Goal: Ask a question

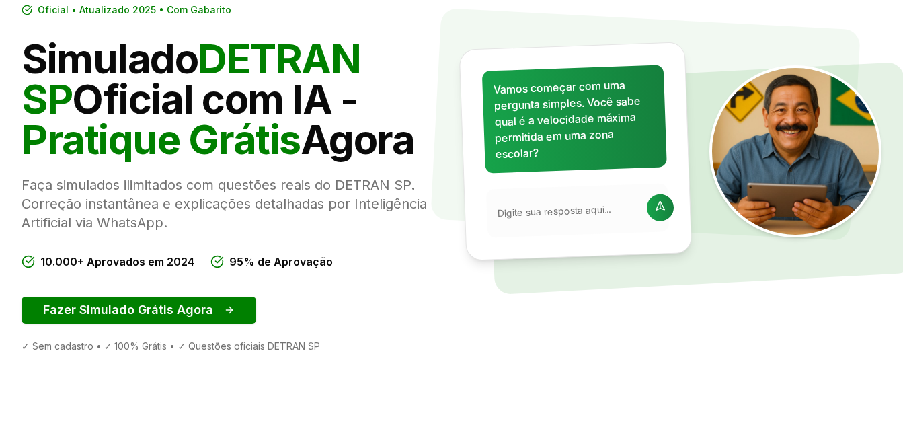
scroll to position [135, 0]
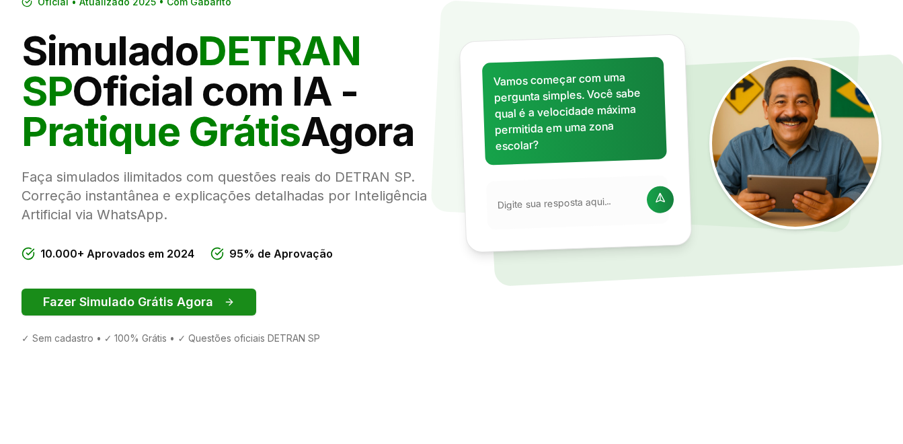
click at [224, 307] on button "Fazer Simulado Grátis Agora" at bounding box center [139, 302] width 235 height 27
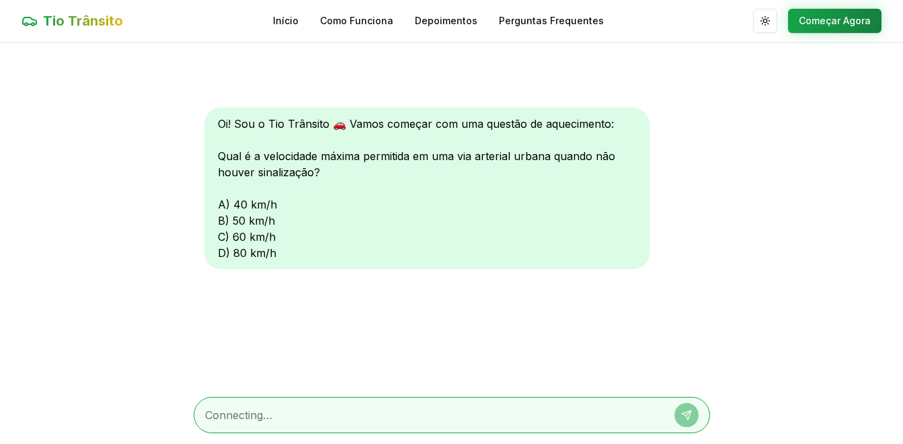
scroll to position [1, 0]
click at [301, 417] on textarea at bounding box center [433, 415] width 456 height 16
click at [252, 233] on div "Oi! Sou o Tio Trânsito 🚗 Vamos começar com uma questão de aquecimento: Qual é a…" at bounding box center [427, 188] width 445 height 161
click at [375, 420] on textarea at bounding box center [433, 415] width 456 height 16
type textarea "80"
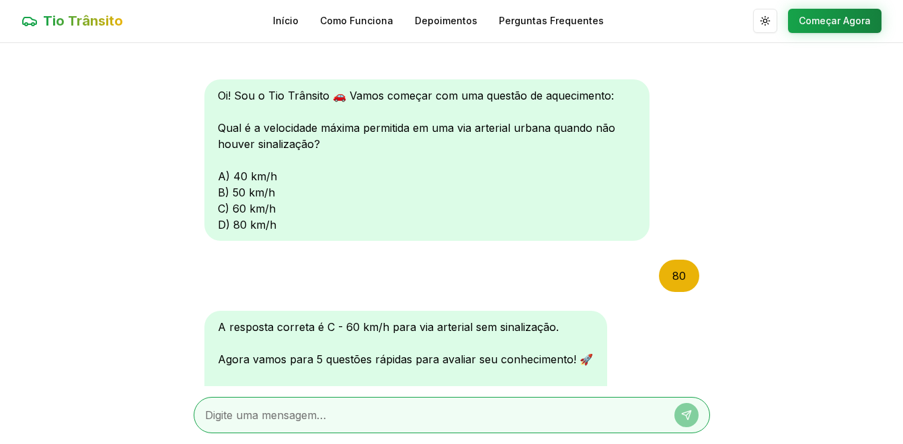
scroll to position [176, 0]
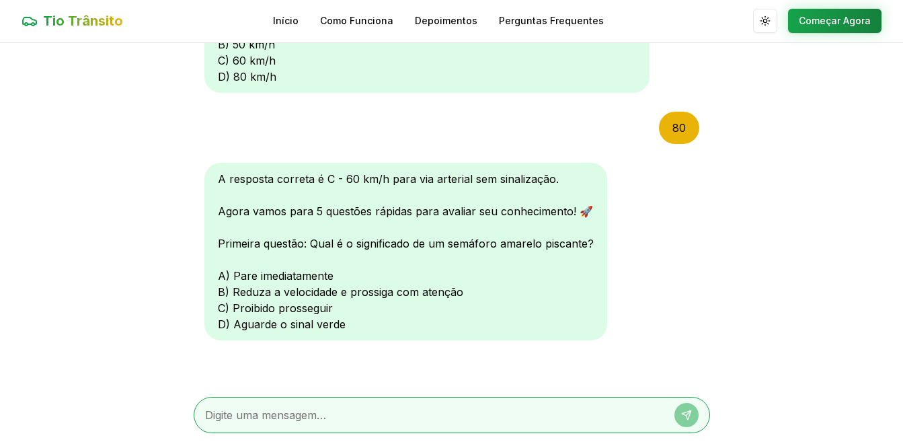
click at [292, 412] on textarea at bounding box center [433, 415] width 456 height 16
type textarea "b"
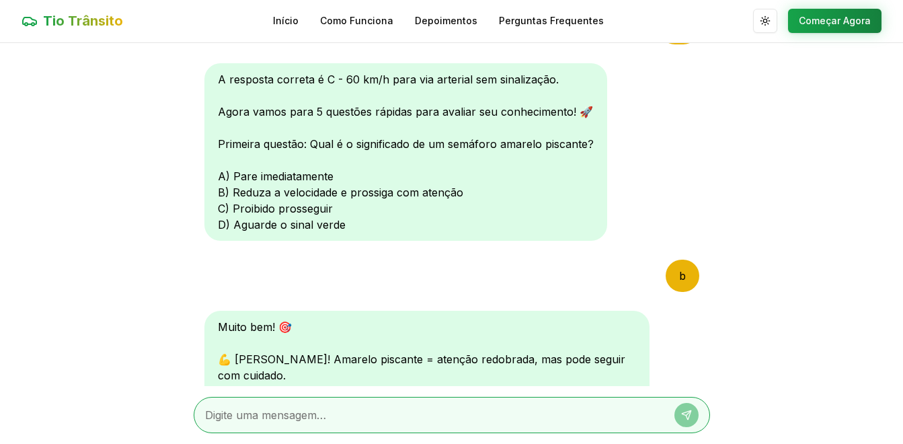
scroll to position [526, 0]
